Goal: Task Accomplishment & Management: Manage account settings

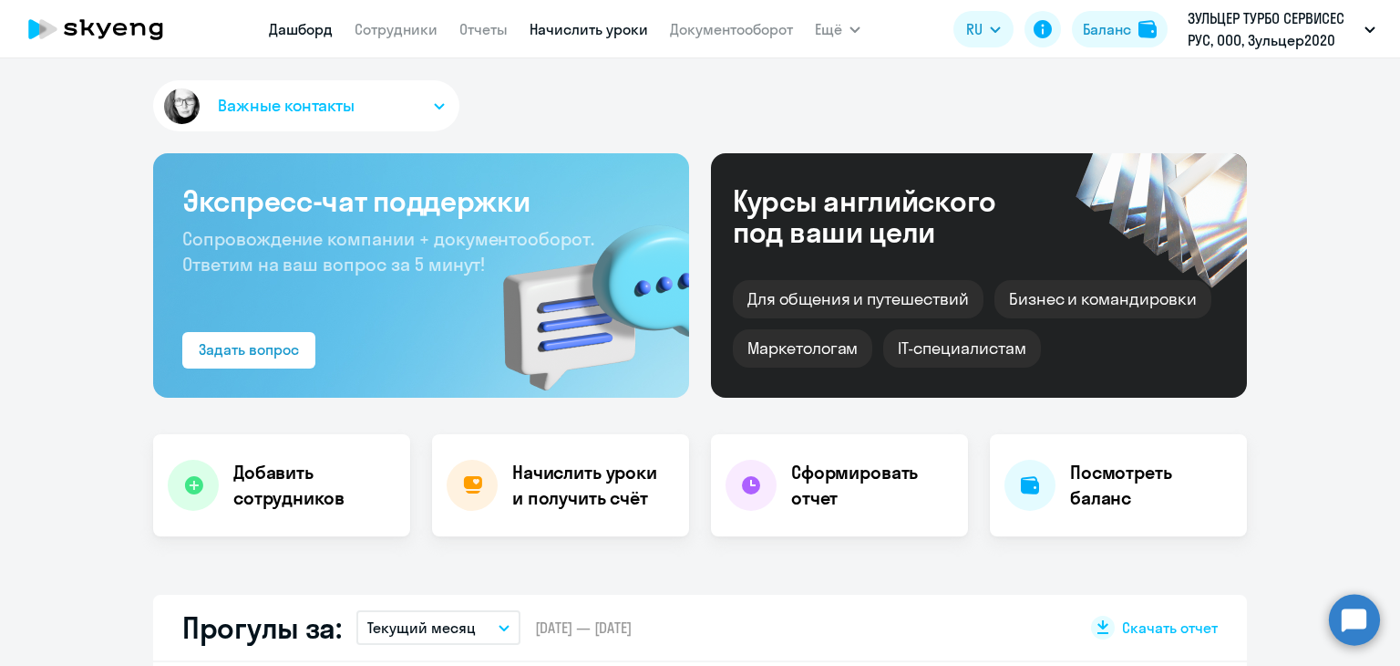
click at [554, 36] on link "Начислить уроки" at bounding box center [589, 29] width 119 height 18
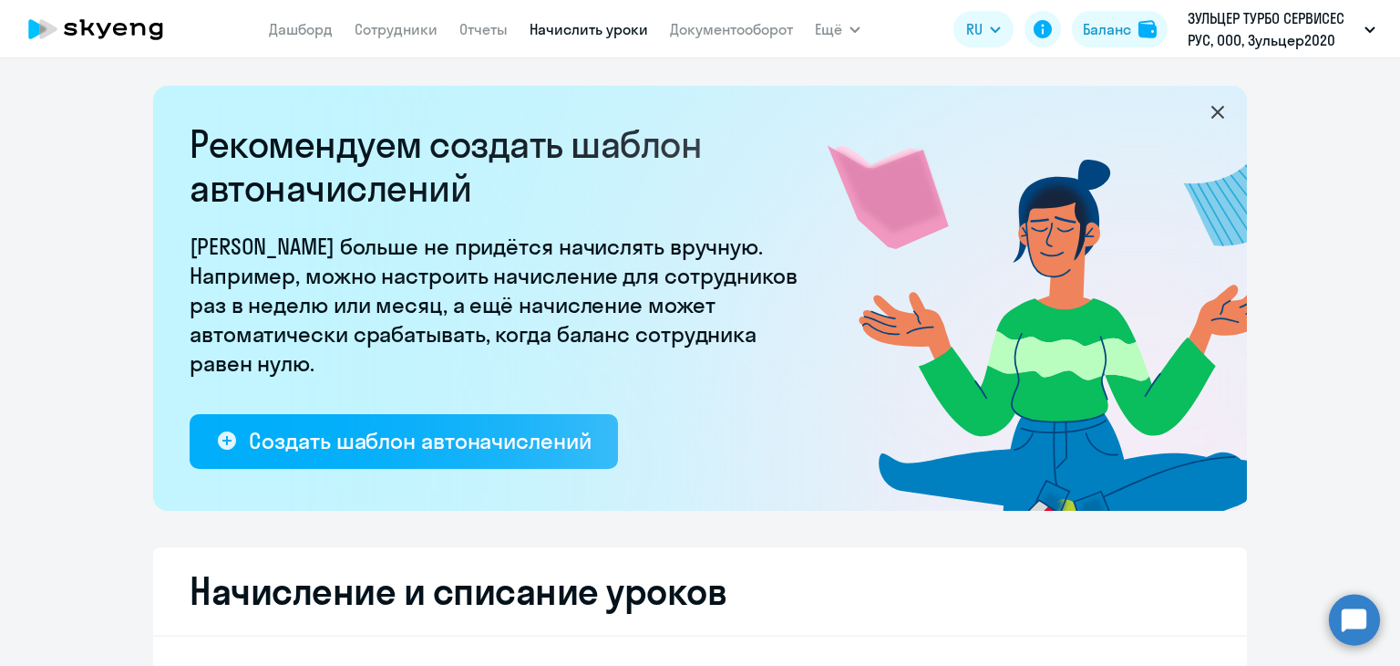
select select "10"
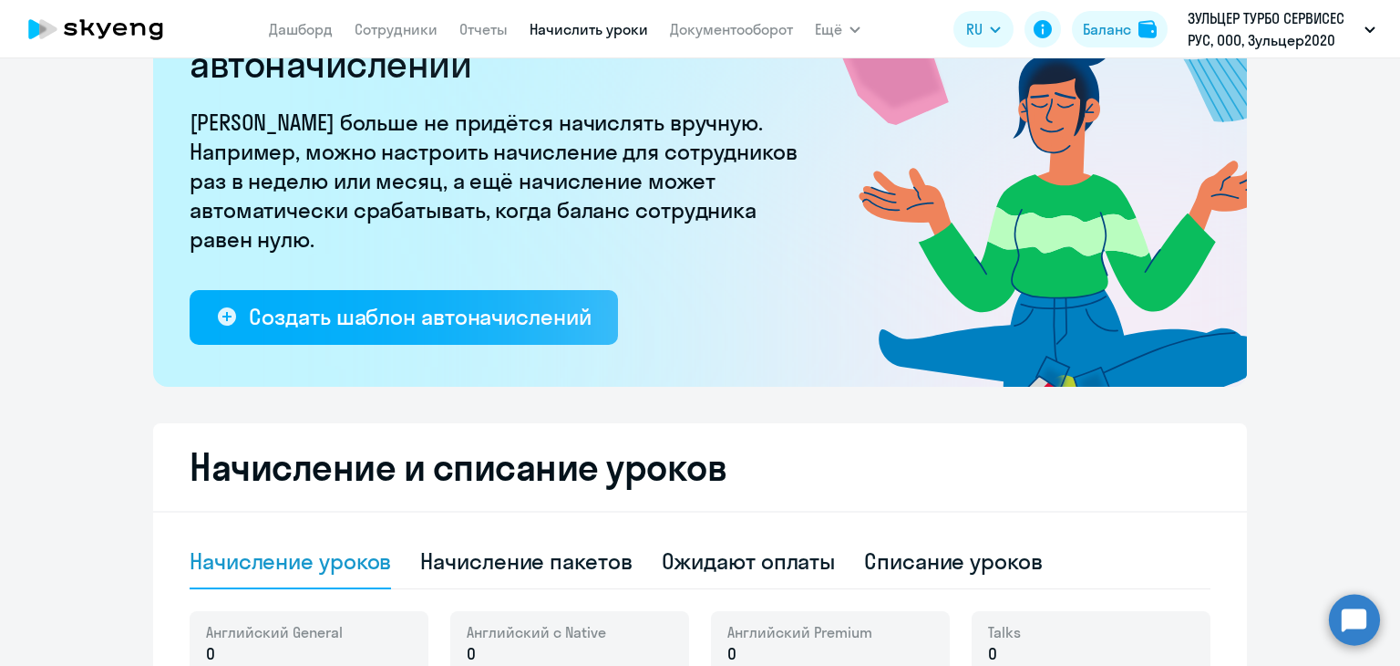
scroll to position [547, 0]
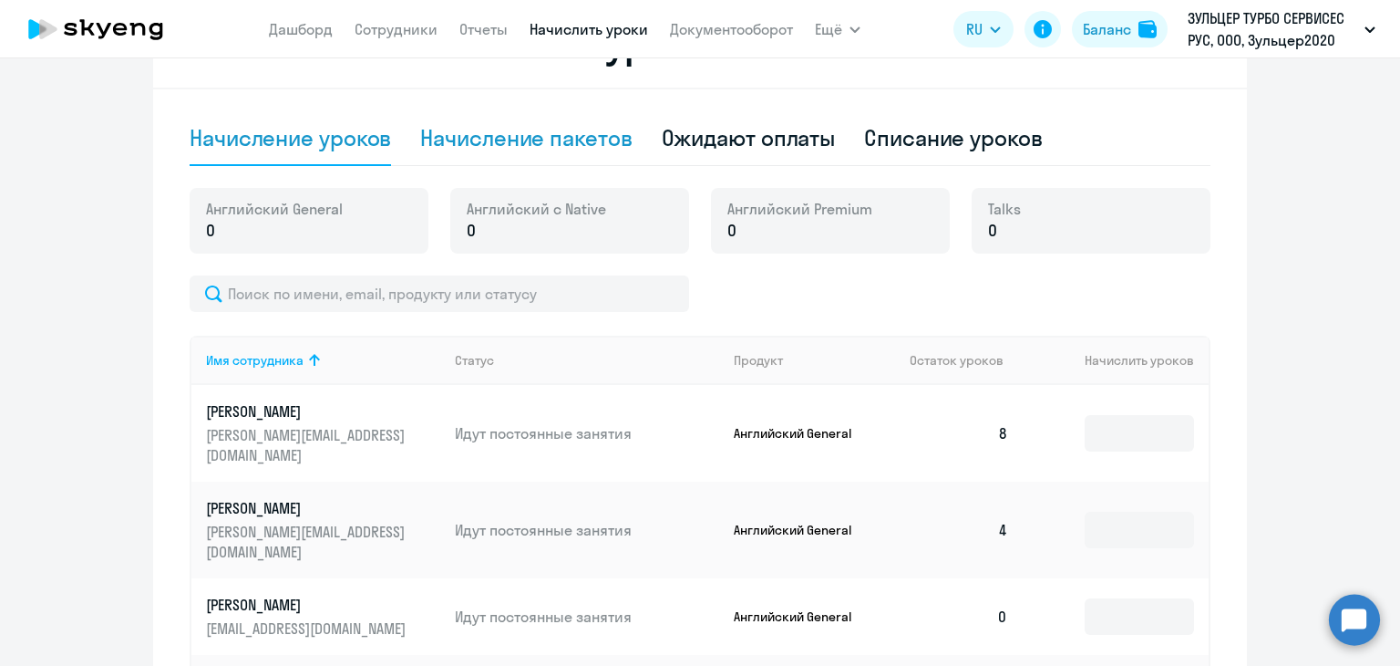
click at [525, 143] on div "Начисление пакетов" at bounding box center [526, 137] width 212 height 29
select select "10"
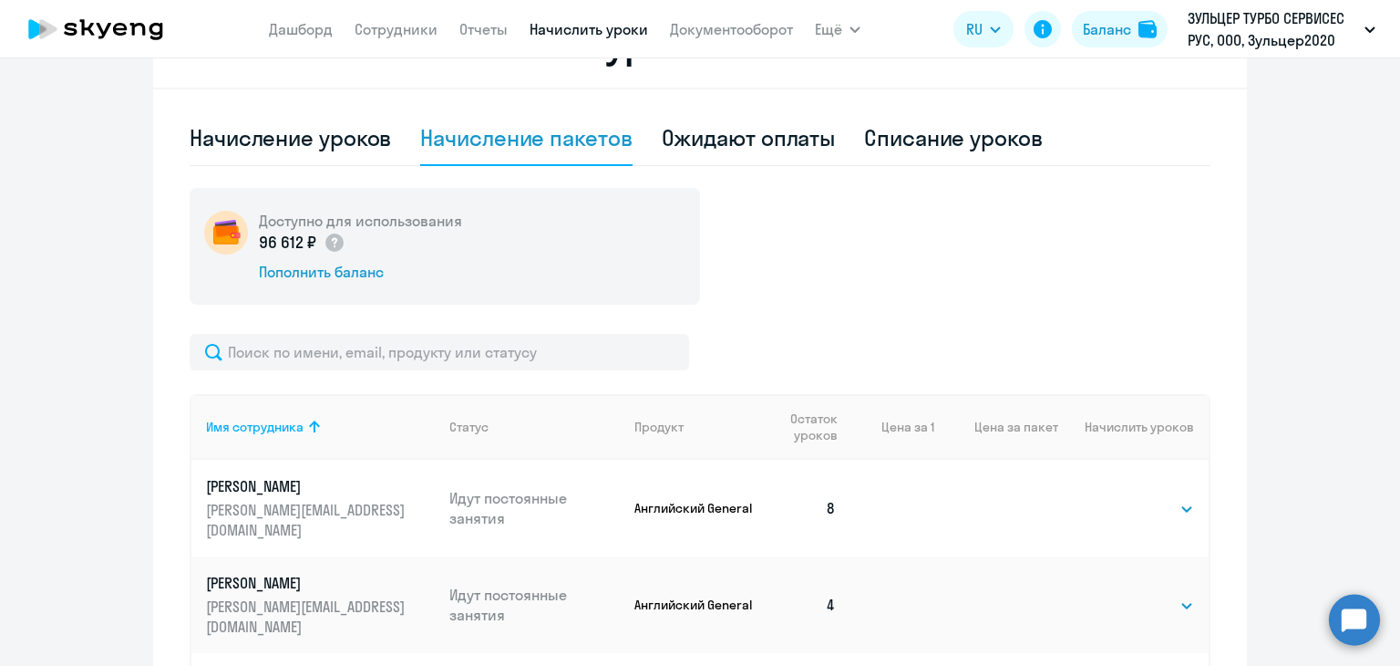
scroll to position [182, 0]
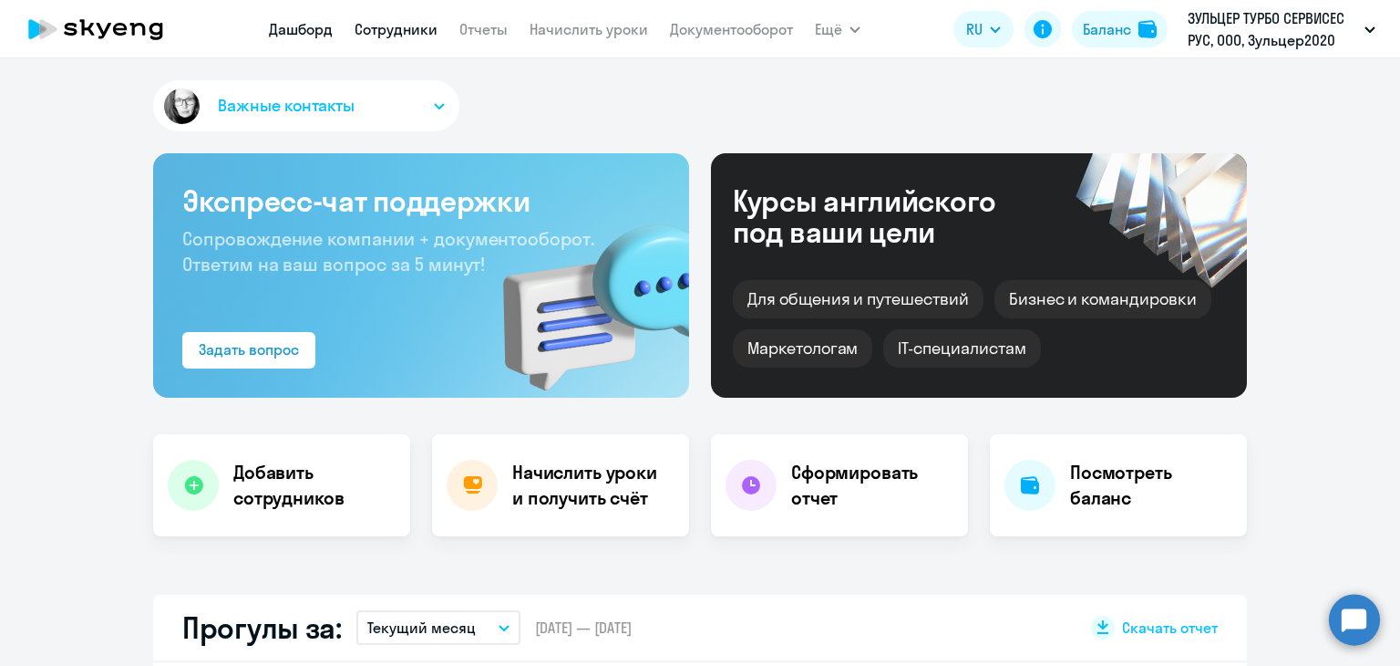
select select "30"
click at [434, 37] on link "Сотрудники" at bounding box center [396, 29] width 83 height 18
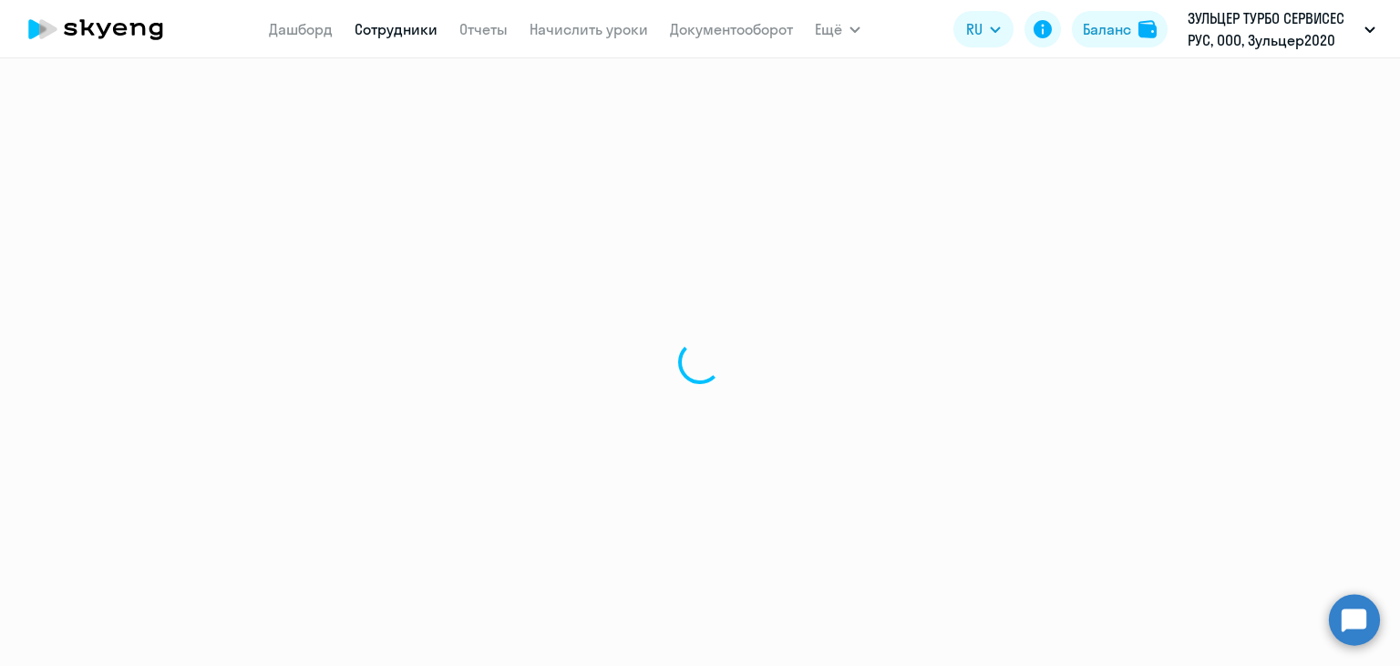
select select "30"
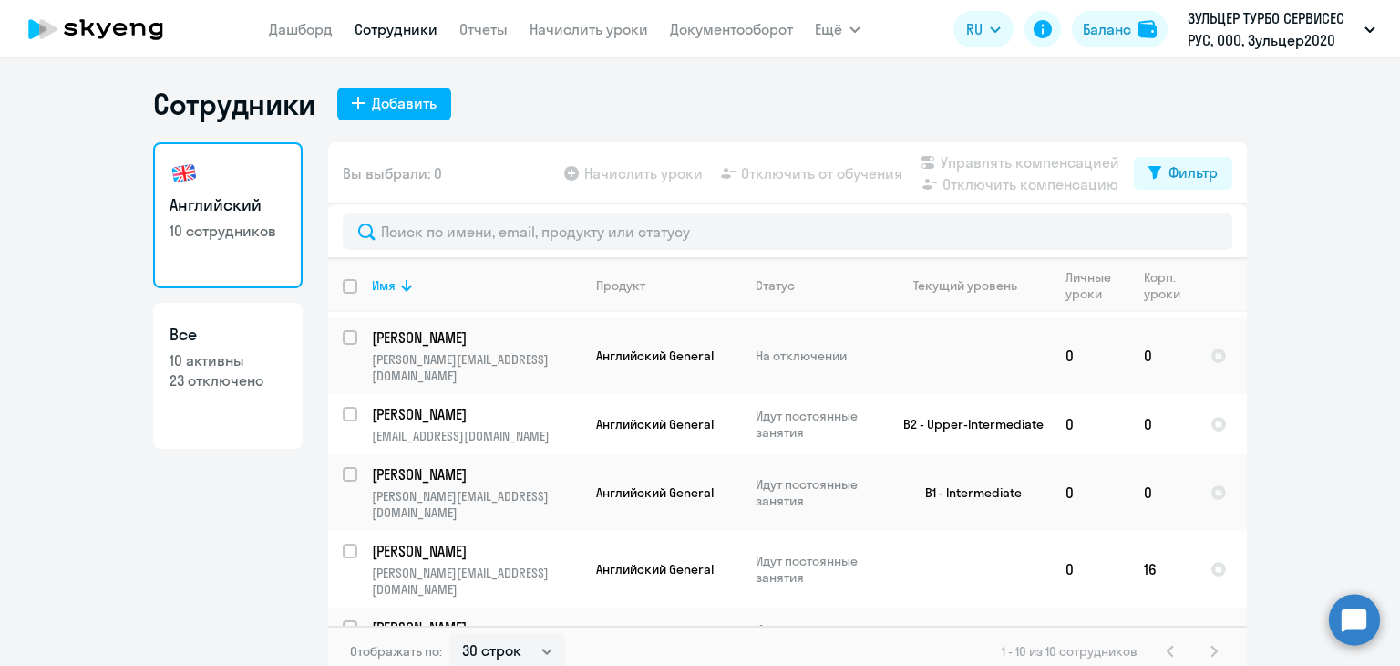
scroll to position [292, 0]
